Goal: Information Seeking & Learning: Learn about a topic

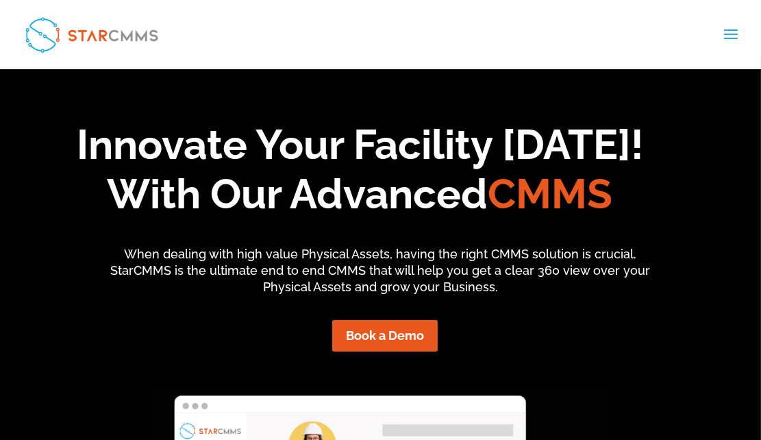
click at [580, 311] on div "Innovate Your Facility [DATE]! With Our Advanced CMMS When dealing with high va…" at bounding box center [380, 366] width 761 height 528
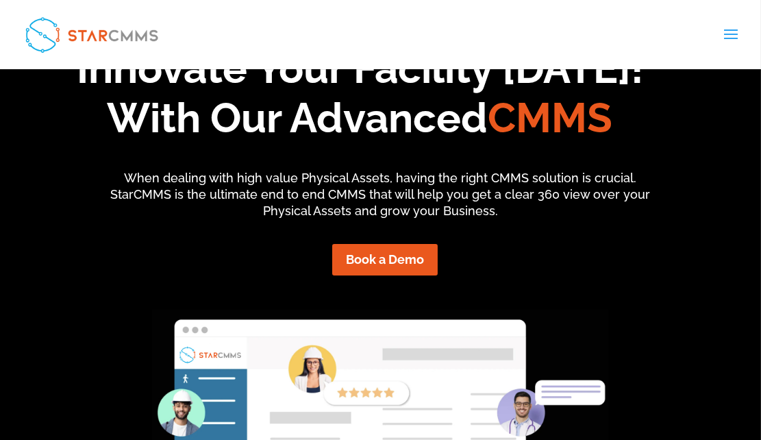
scroll to position [84, 0]
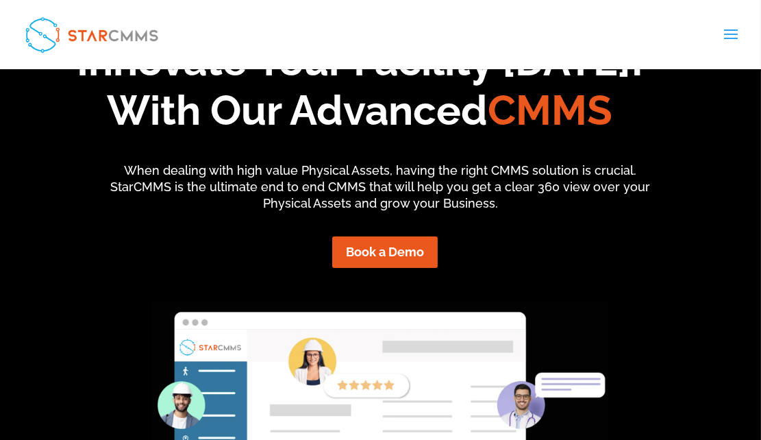
click at [84, 32] on img at bounding box center [91, 34] width 145 height 47
click at [730, 33] on span at bounding box center [731, 43] width 22 height 38
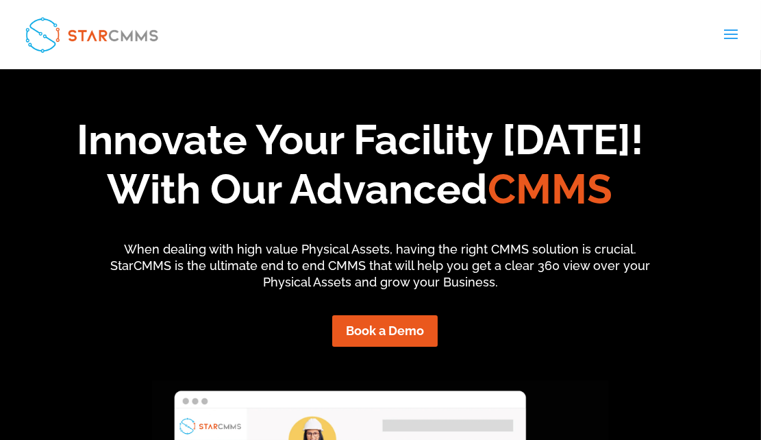
scroll to position [0, 0]
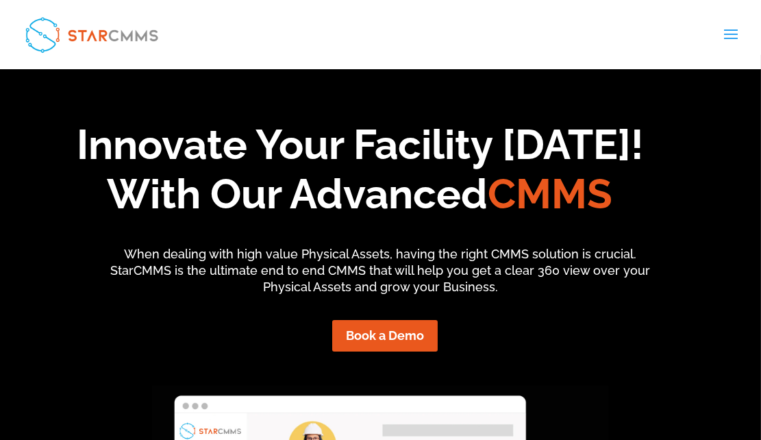
click at [735, 29] on span at bounding box center [731, 43] width 22 height 38
click at [105, 36] on img at bounding box center [91, 34] width 145 height 47
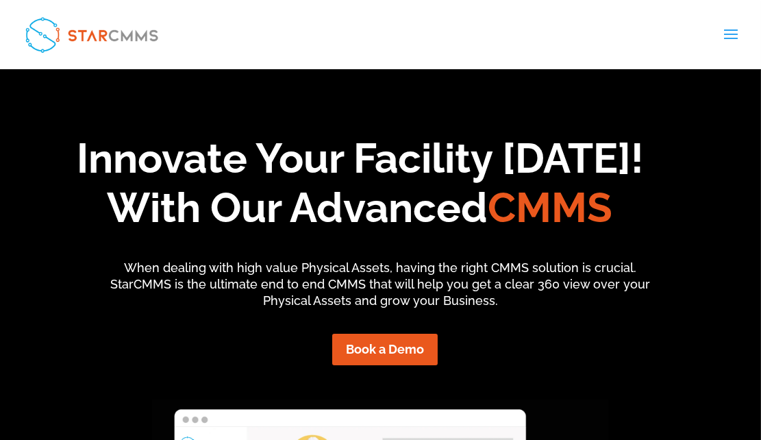
scroll to position [106, 296]
click at [208, 90] on div "Innovate Your Facility [DATE]! With Our Advanced CMMS When dealing with high va…" at bounding box center [380, 421] width 761 height 705
